Goal: Task Accomplishment & Management: Manage account settings

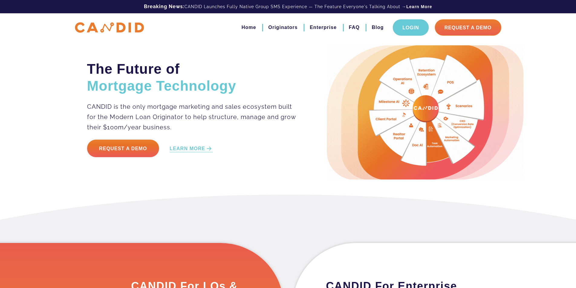
click at [416, 28] on link "Login" at bounding box center [411, 27] width 36 height 16
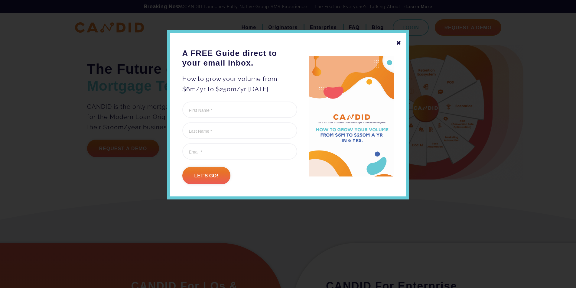
click at [402, 44] on div "✖" at bounding box center [398, 43] width 5 height 10
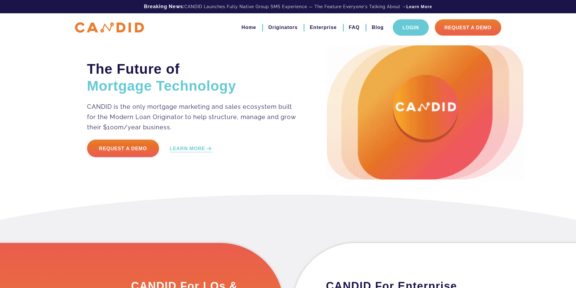
click at [408, 29] on link "Login" at bounding box center [411, 27] width 36 height 16
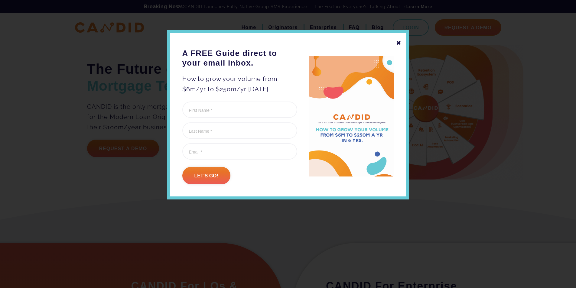
click at [401, 43] on div "✖" at bounding box center [398, 43] width 5 height 10
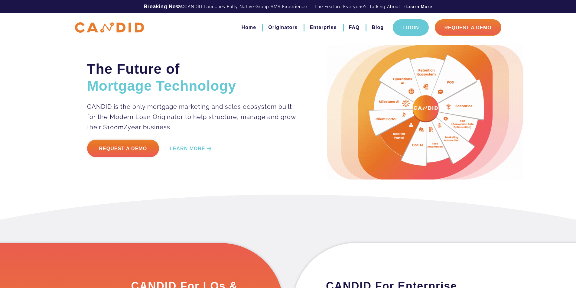
click at [413, 25] on link "Login" at bounding box center [411, 27] width 36 height 16
